Goal: Task Accomplishment & Management: Manage account settings

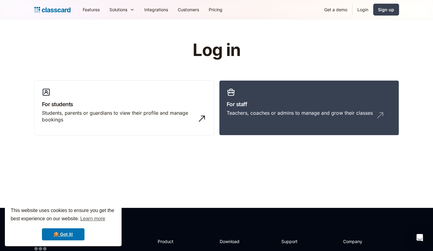
click at [360, 10] on link "Login" at bounding box center [363, 10] width 21 height 14
click at [364, 9] on link "Login" at bounding box center [363, 10] width 21 height 14
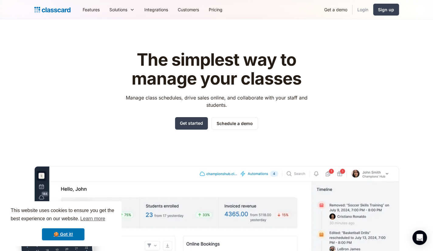
click at [357, 11] on link "Login" at bounding box center [363, 10] width 21 height 14
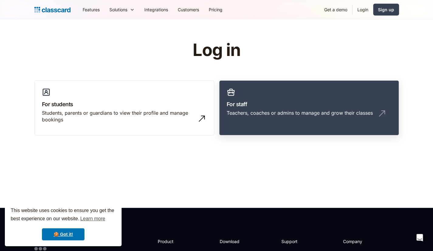
click at [255, 111] on div "Teachers, coaches or admins to manage and grow their classes" at bounding box center [300, 112] width 146 height 7
